Goal: Task Accomplishment & Management: Use online tool/utility

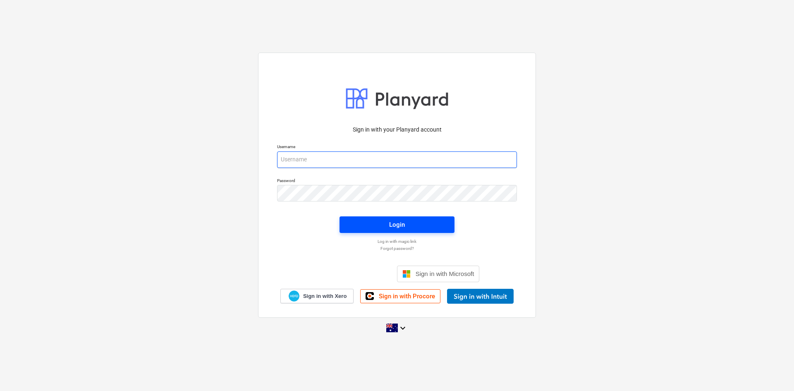
type input "[EMAIL_ADDRESS][DOMAIN_NAME]"
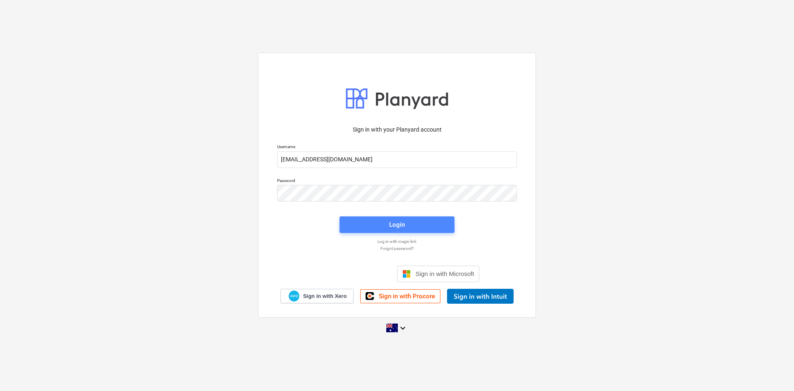
click at [359, 220] on span "Login" at bounding box center [396, 224] width 95 height 11
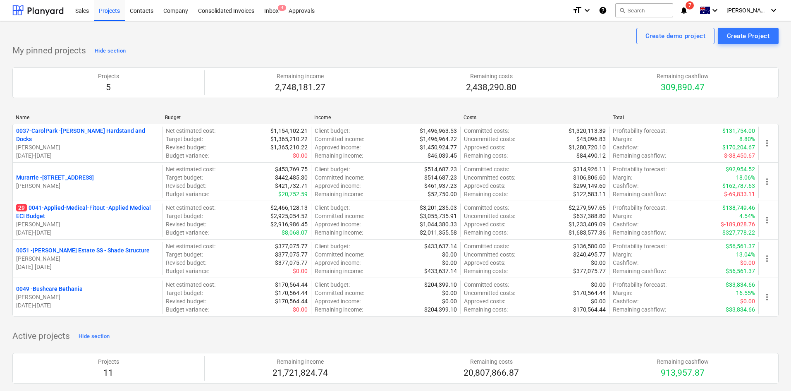
click at [688, 10] on icon "notifications" at bounding box center [684, 10] width 8 height 10
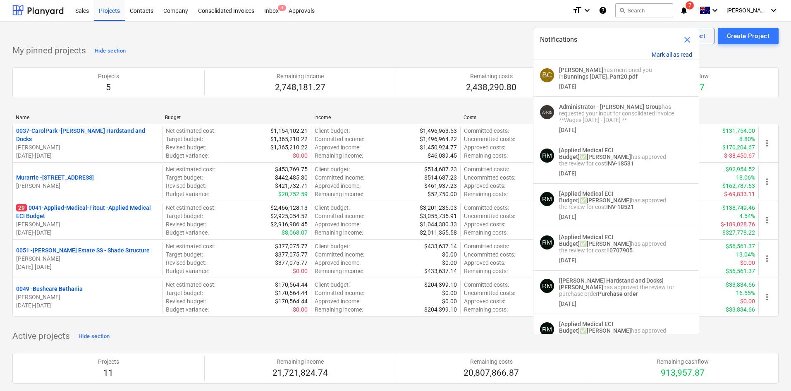
click at [666, 53] on button "Mark all as read" at bounding box center [672, 54] width 41 height 7
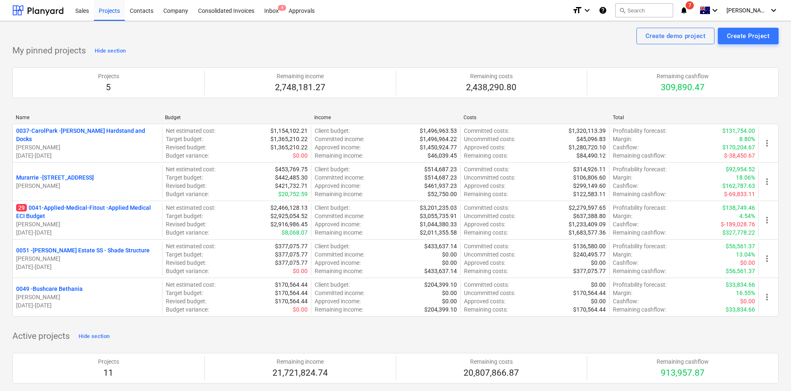
click at [473, 49] on div "My pinned projects Hide section Projects 5 Remaining income 2,748,181.27 Remain…" at bounding box center [395, 185] width 766 height 282
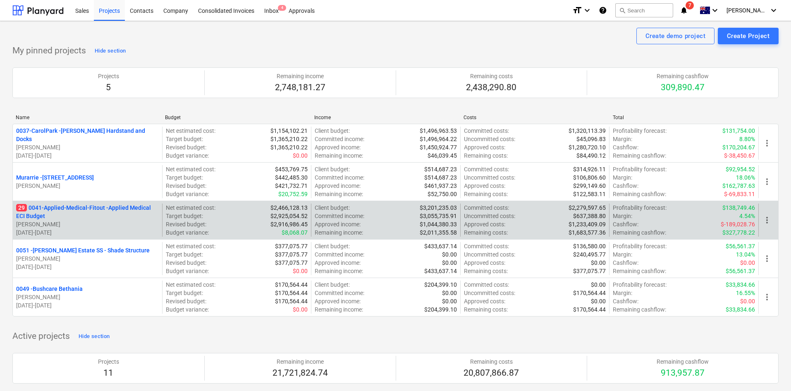
click at [68, 207] on p "29 0041-Applied-Medical-Fitout - Applied Medical ECI Budget" at bounding box center [87, 211] width 143 height 17
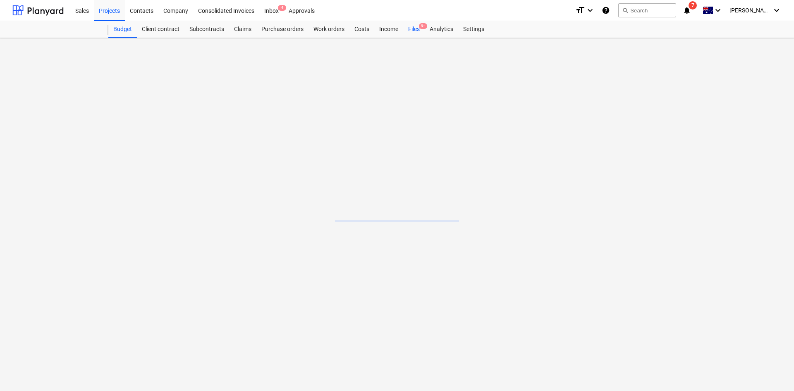
click at [422, 31] on div "Files 9+" at bounding box center [414, 29] width 22 height 17
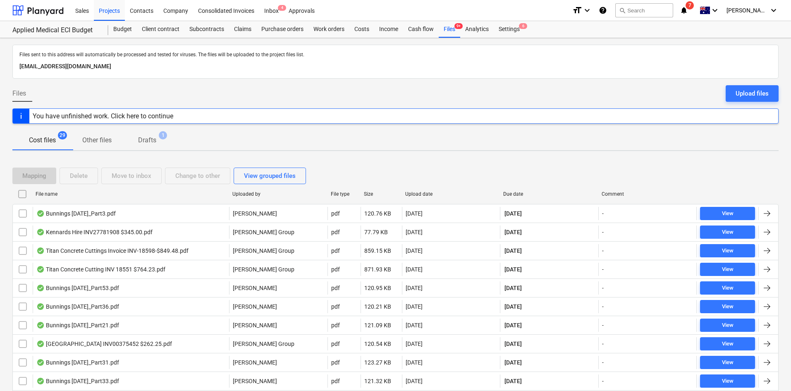
click at [516, 192] on div "Due date" at bounding box center [549, 194] width 92 height 6
checkbox input "false"
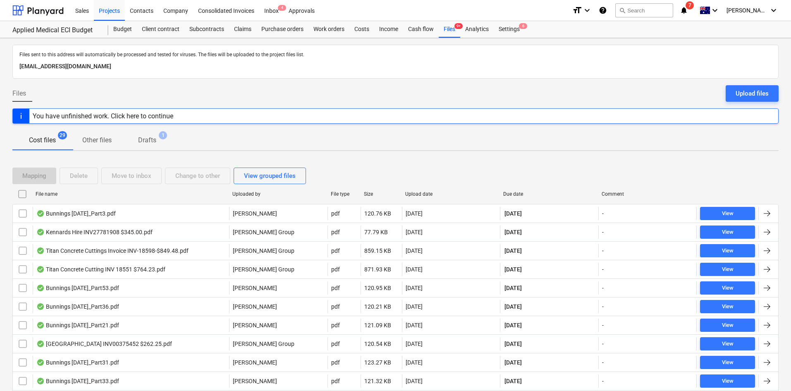
checkbox input "false"
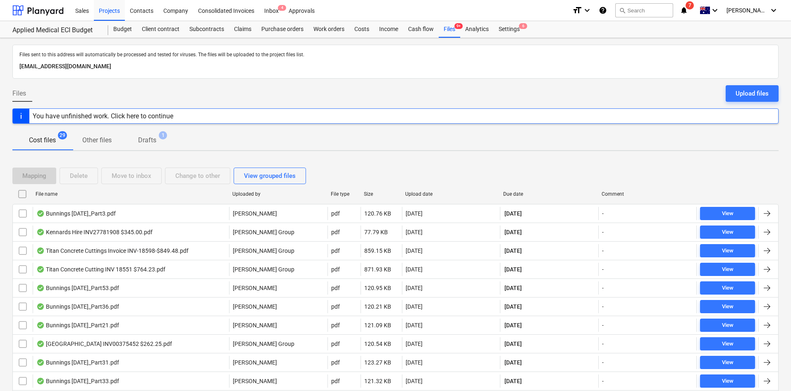
checkbox input "false"
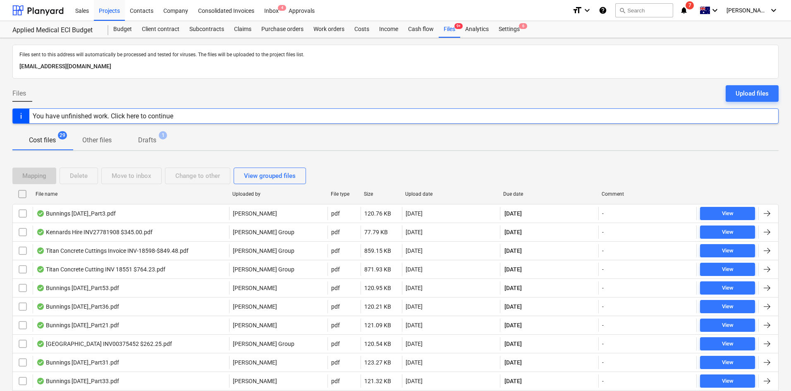
checkbox input "false"
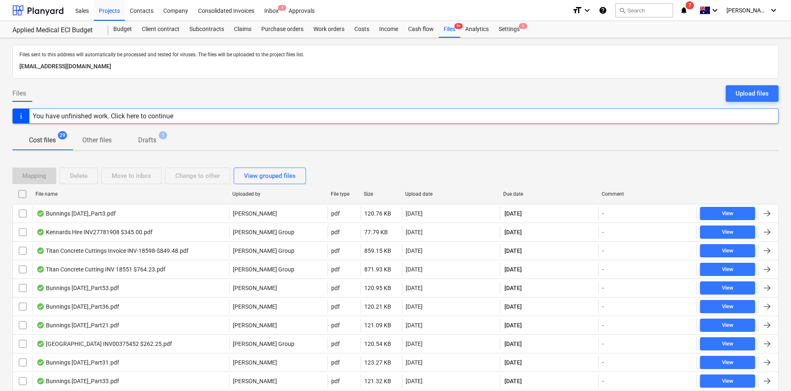
checkbox input "false"
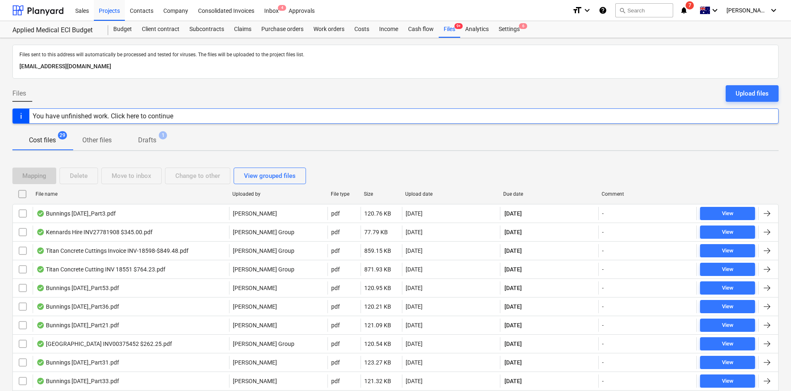
checkbox input "false"
